Goal: Task Accomplishment & Management: Manage account settings

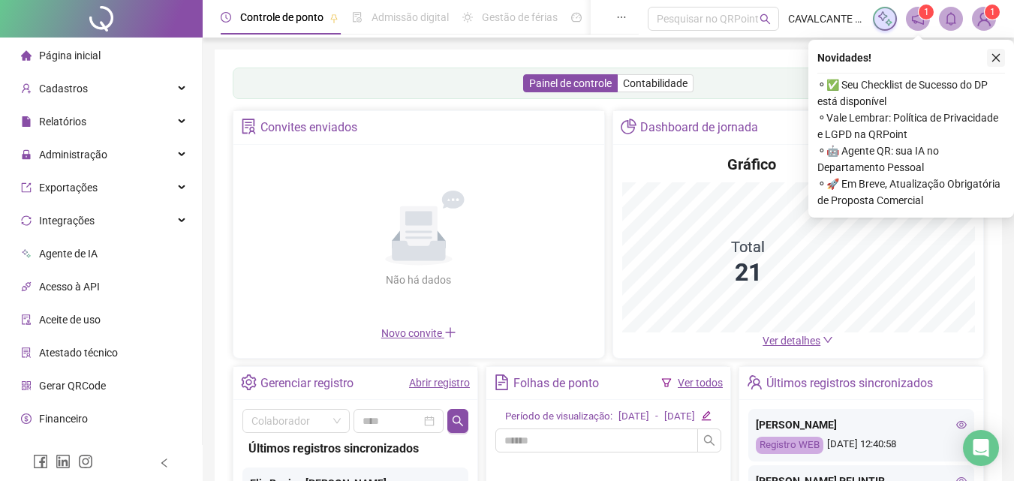
click at [993, 50] on button "button" at bounding box center [996, 58] width 18 height 18
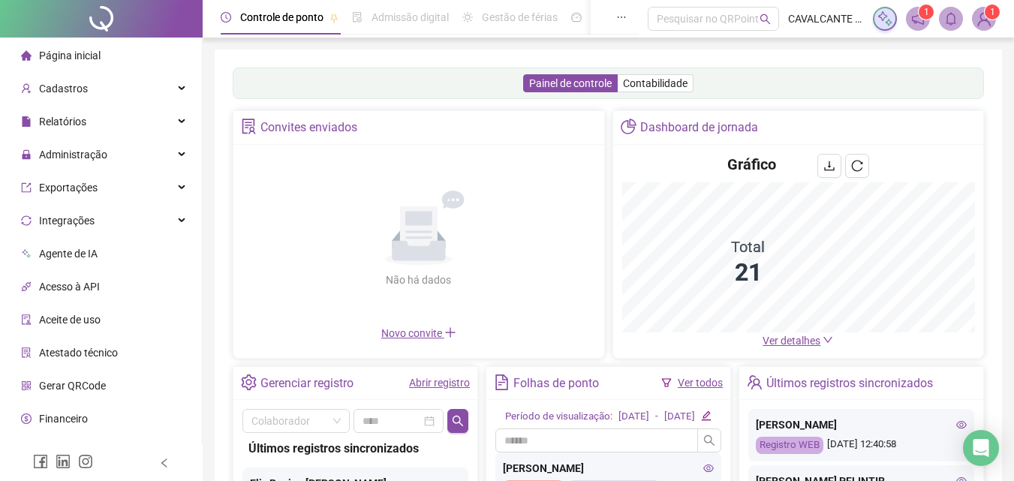
click at [993, 23] on img at bounding box center [984, 19] width 23 height 23
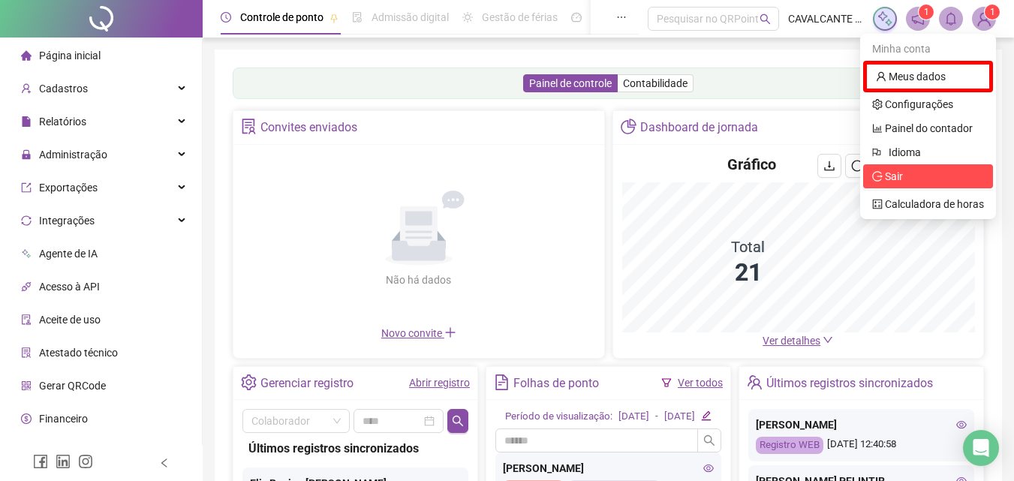
click at [900, 170] on span "Sair" at bounding box center [894, 176] width 18 height 12
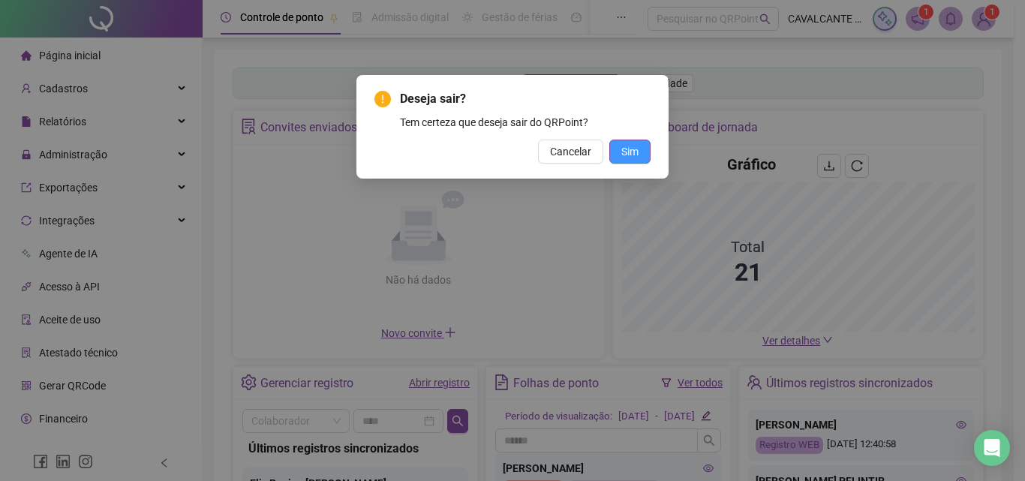
click at [622, 152] on span "Sim" at bounding box center [629, 151] width 17 height 17
